Goal: Task Accomplishment & Management: Manage account settings

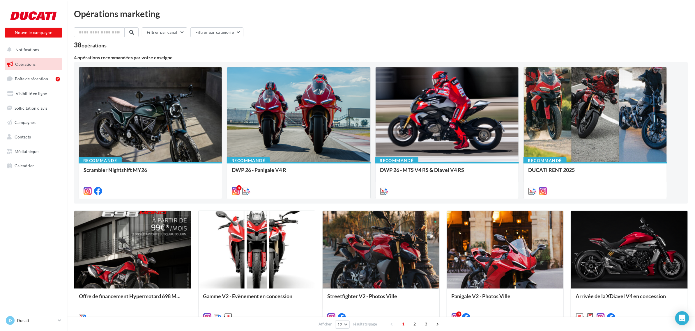
click at [360, 43] on div "38 opérations" at bounding box center [381, 46] width 614 height 8
click at [29, 18] on div at bounding box center [33, 15] width 47 height 15
click at [45, 80] on span "Boîte de réception" at bounding box center [31, 78] width 33 height 5
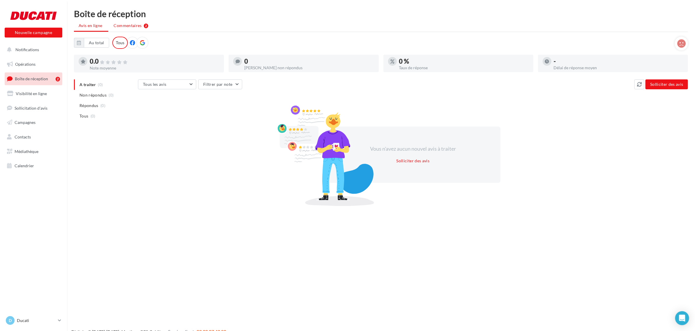
click at [128, 25] on span "Commentaires" at bounding box center [128, 26] width 28 height 6
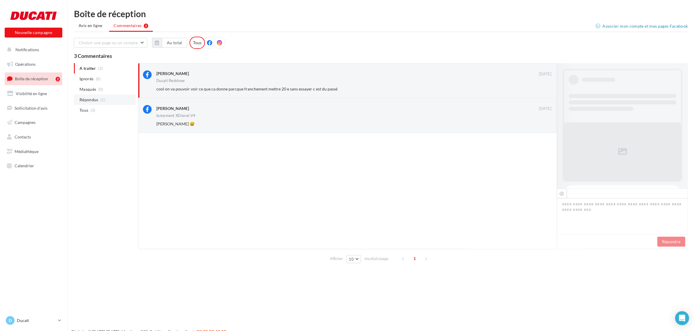
click at [103, 102] on span "(1)" at bounding box center [102, 100] width 5 height 5
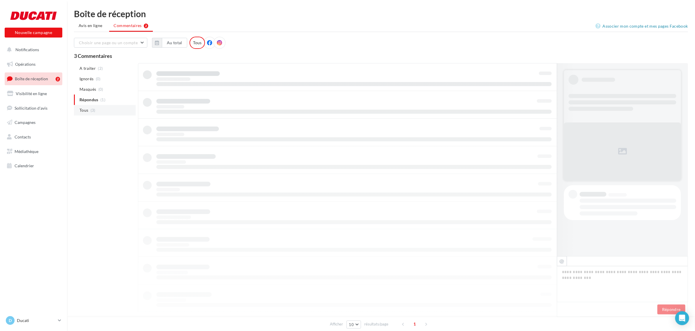
click at [100, 111] on li "Tous (3)" at bounding box center [105, 110] width 62 height 10
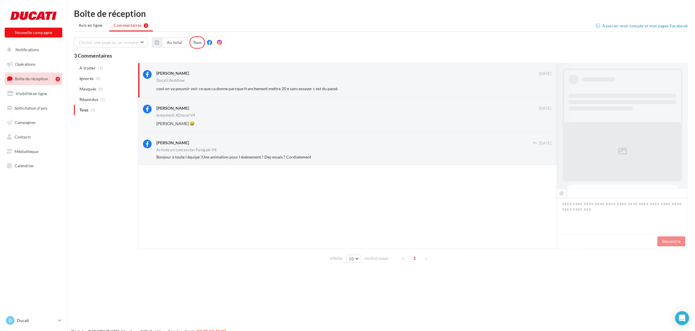
scroll to position [1, 0]
